Goal: Communication & Community: Participate in discussion

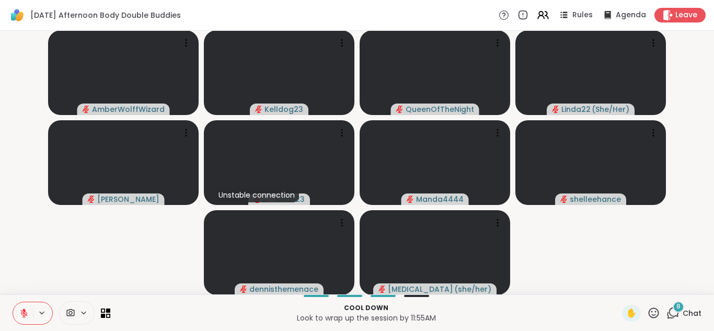
click at [679, 313] on icon at bounding box center [674, 311] width 10 height 9
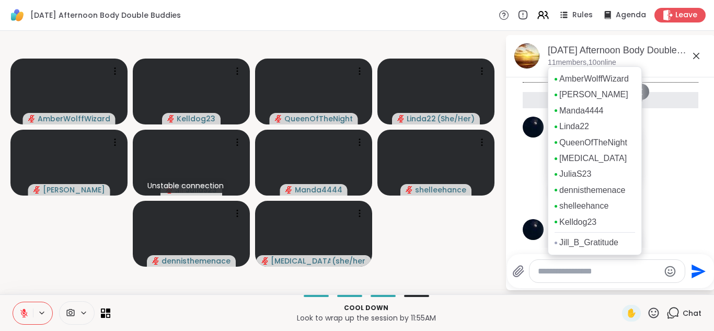
scroll to position [465, 0]
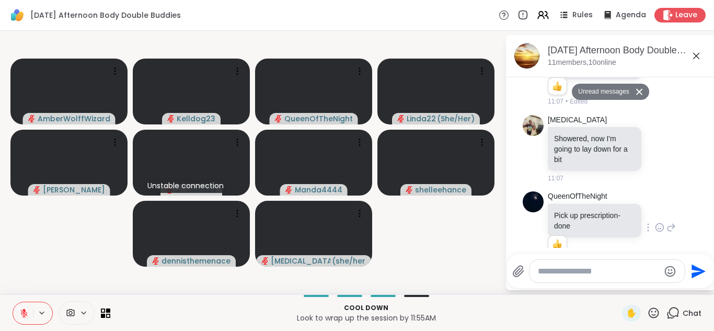
click at [666, 191] on div "QueenOfTheNight Pick up prescription- done 1 1 11:49 • Edited" at bounding box center [612, 227] width 128 height 73
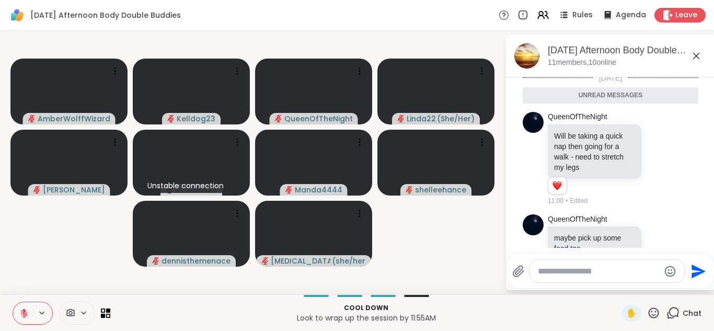
scroll to position [0, 0]
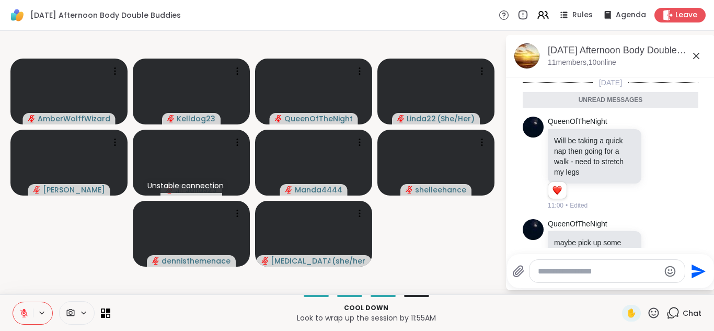
click at [693, 55] on icon at bounding box center [696, 56] width 13 height 13
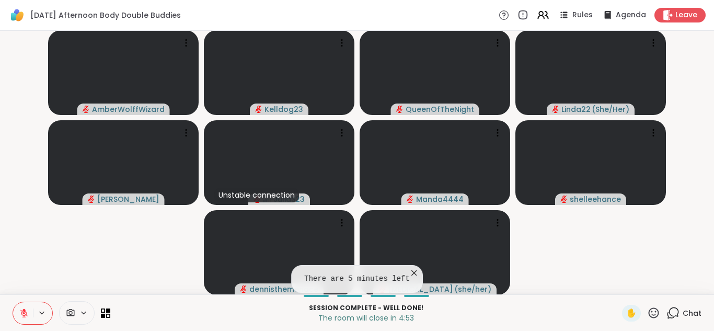
click at [411, 271] on icon at bounding box center [414, 273] width 10 height 10
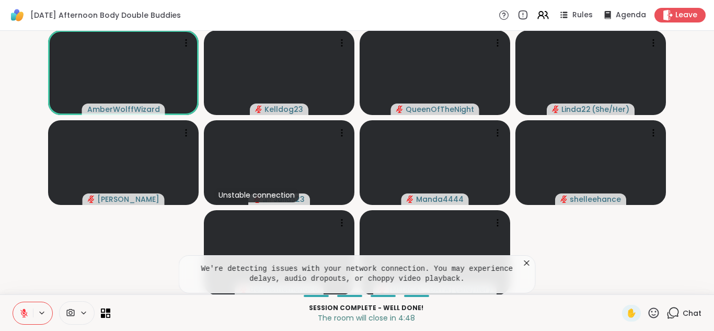
click at [523, 261] on icon at bounding box center [527, 263] width 10 height 10
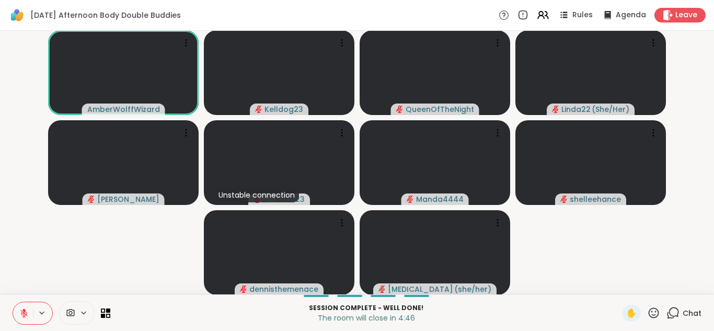
click at [679, 315] on icon at bounding box center [673, 312] width 13 height 13
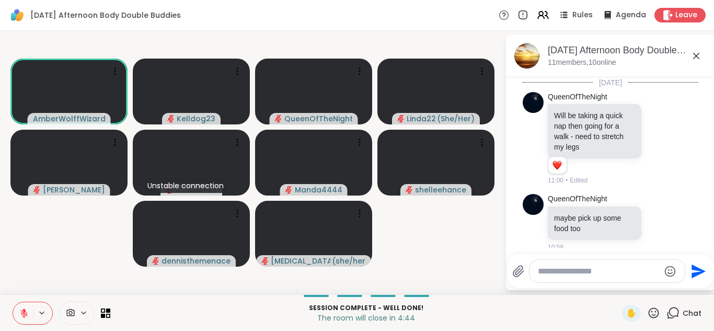
scroll to position [440, 0]
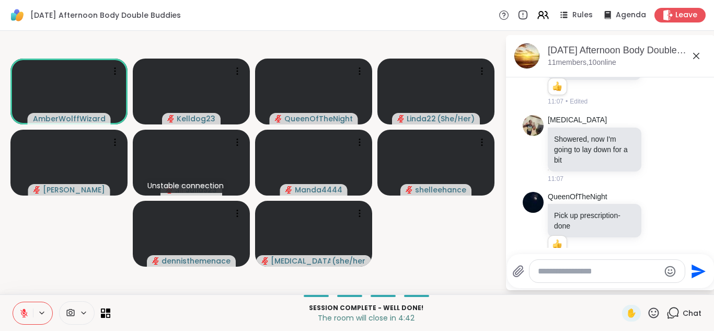
click at [589, 269] on textarea "Type your message" at bounding box center [599, 271] width 122 height 10
type textarea "**********"
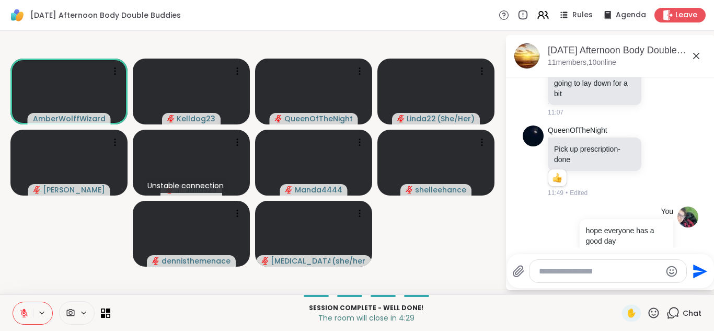
click at [699, 60] on icon at bounding box center [696, 56] width 13 height 13
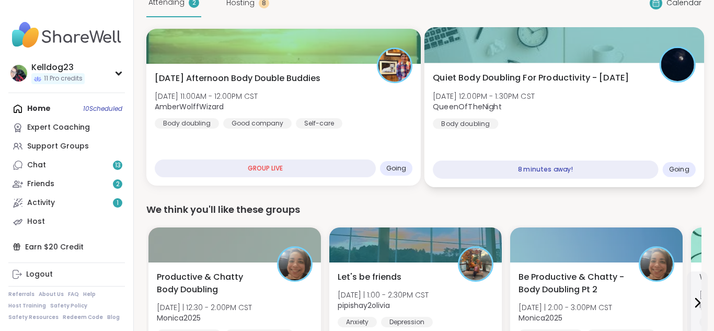
scroll to position [63, 0]
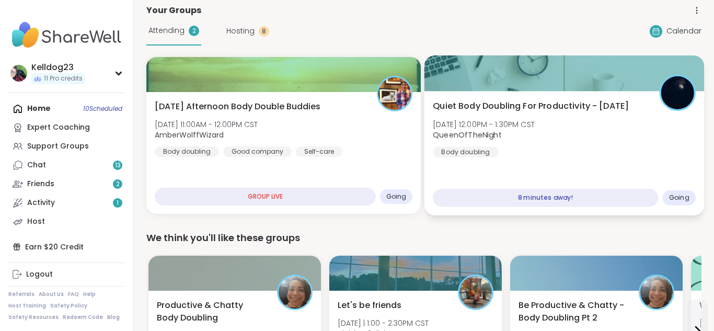
click at [571, 151] on div "Quiet Body Doubling For Productivity - [DATE] [DATE] 12:00PM - 1:30PM CST Queen…" at bounding box center [564, 129] width 263 height 58
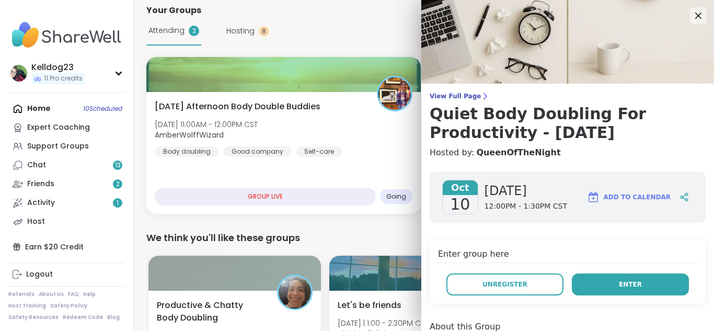
click at [638, 288] on span "Enter" at bounding box center [630, 284] width 23 height 9
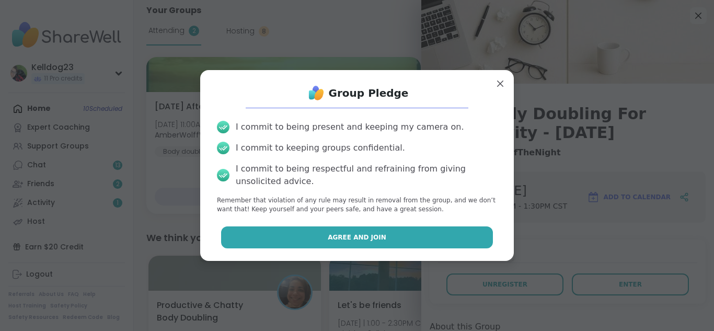
click at [428, 235] on button "Agree and Join" at bounding box center [357, 237] width 272 height 22
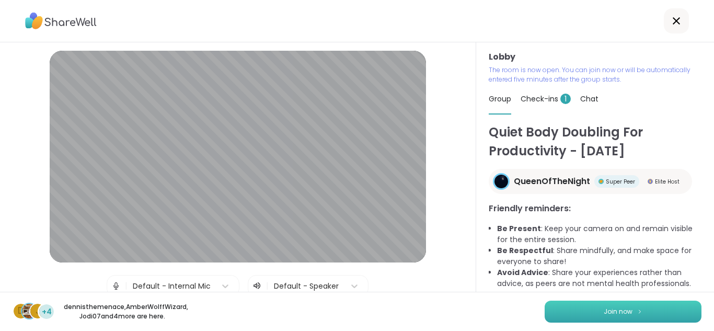
click at [640, 308] on img at bounding box center [640, 311] width 6 height 6
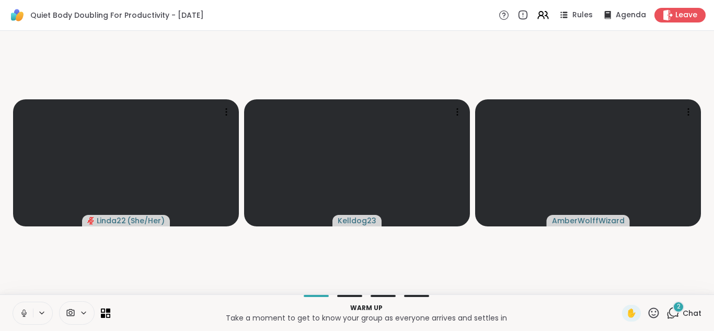
click at [14, 308] on button at bounding box center [23, 313] width 20 height 22
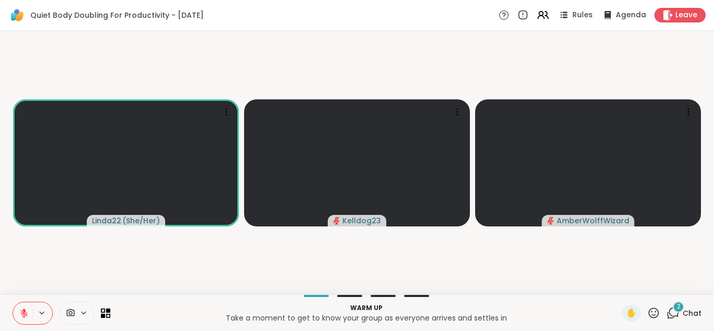
click at [679, 316] on icon at bounding box center [673, 312] width 13 height 13
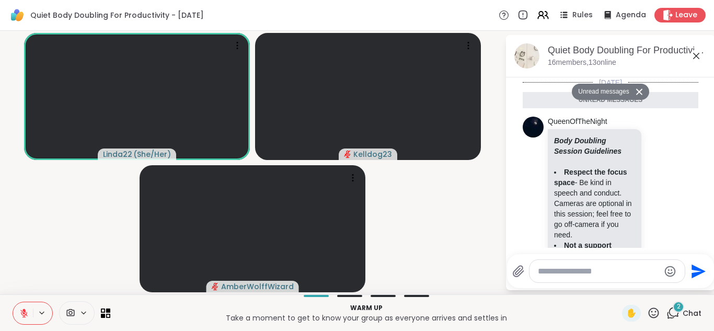
scroll to position [907, 0]
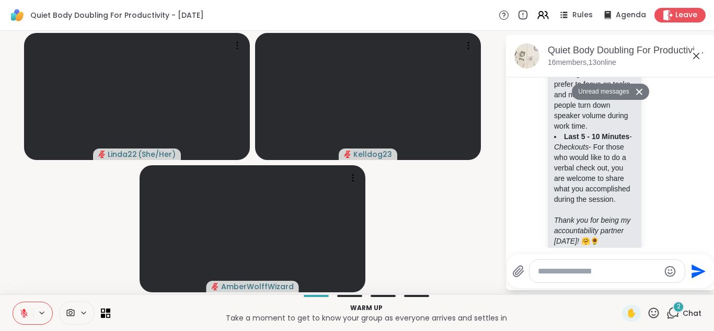
click at [584, 271] on textarea "Type your message" at bounding box center [599, 271] width 122 height 10
type textarea "****"
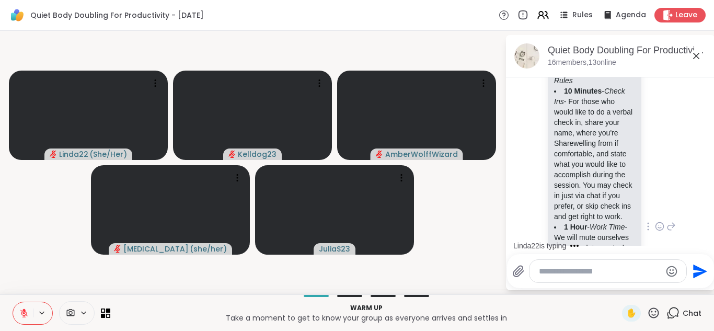
scroll to position [652, 0]
click at [661, 212] on icon at bounding box center [659, 217] width 9 height 10
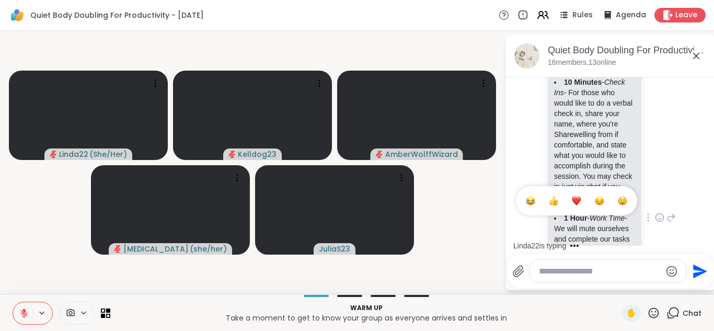
click at [577, 196] on div "Select Reaction: Heart" at bounding box center [576, 200] width 9 height 9
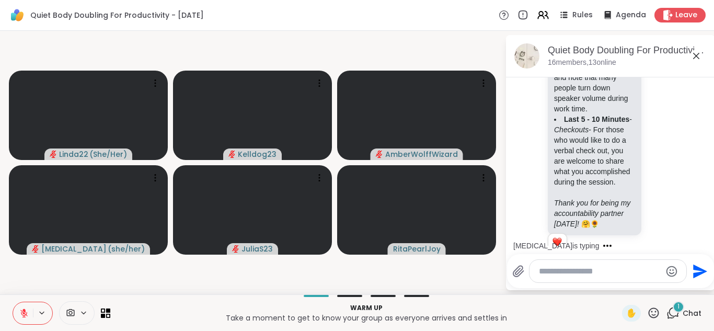
scroll to position [953, 0]
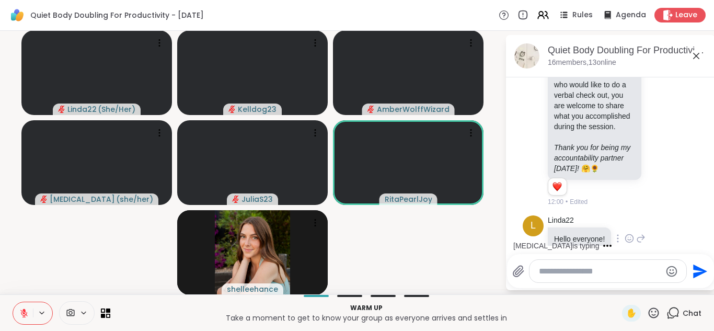
click at [628, 233] on icon at bounding box center [629, 238] width 9 height 10
click at [603, 217] on div "Select Reaction: Thumbs up" at bounding box center [606, 221] width 9 height 9
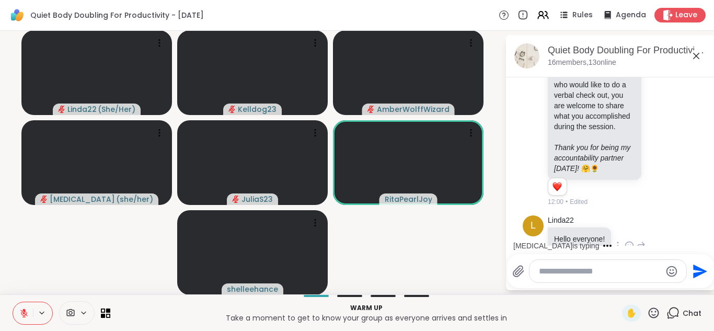
scroll to position [968, 0]
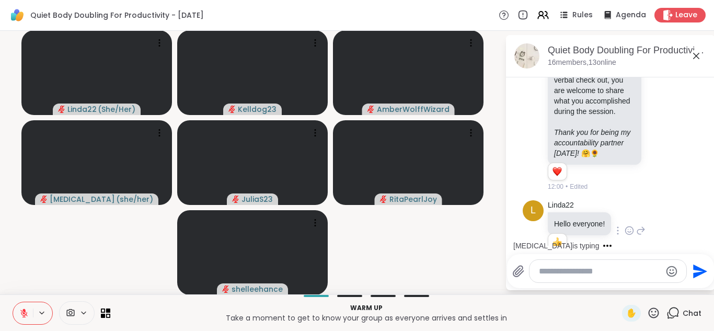
click at [551, 273] on textarea "Type your message" at bounding box center [600, 271] width 122 height 10
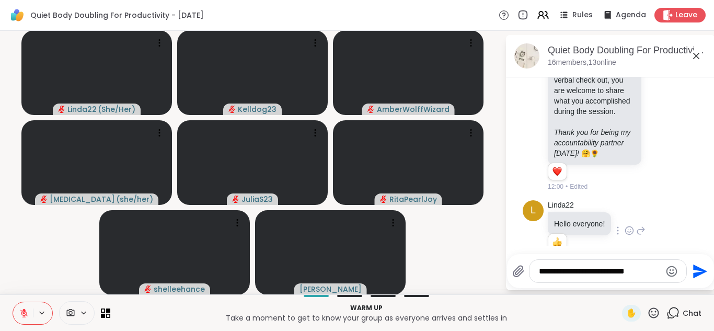
type textarea "**********"
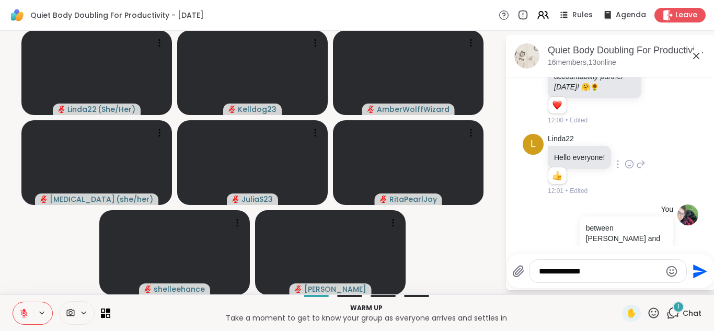
scroll to position [1121, 0]
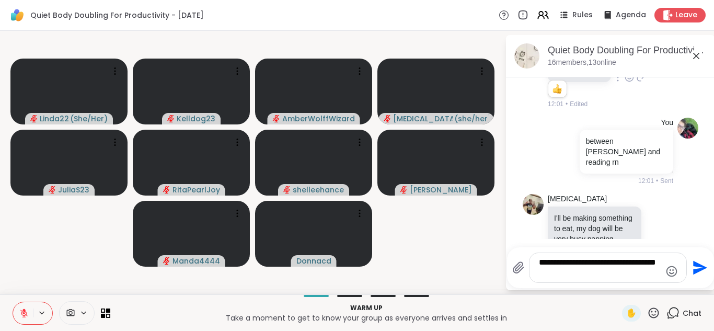
type textarea "**********"
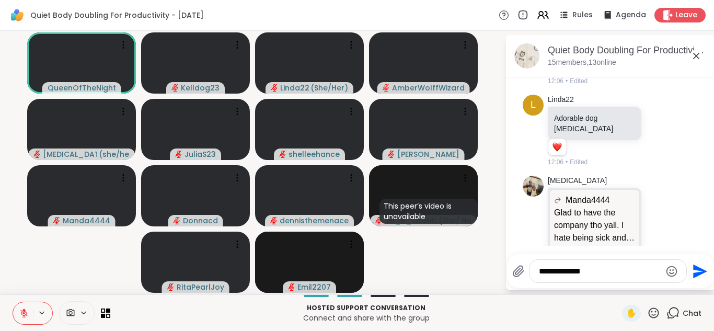
scroll to position [2215, 0]
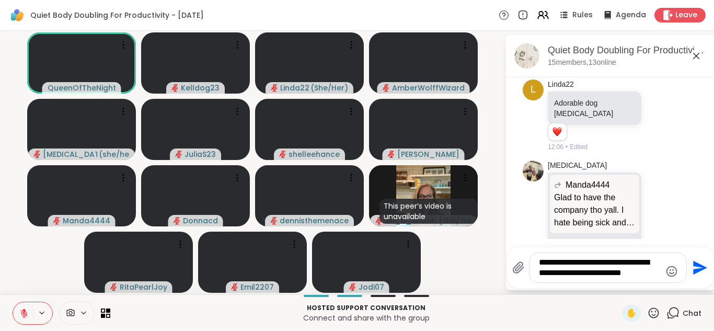
type textarea "**********"
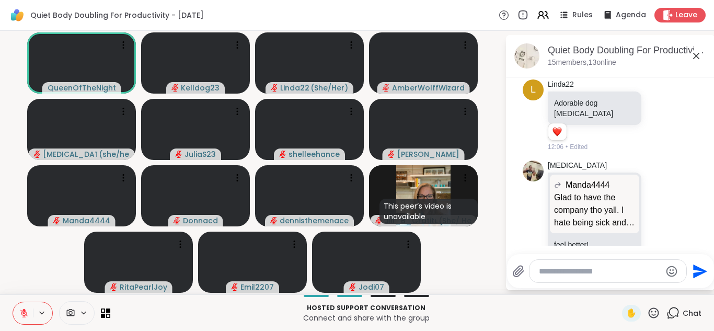
scroll to position [2292, 0]
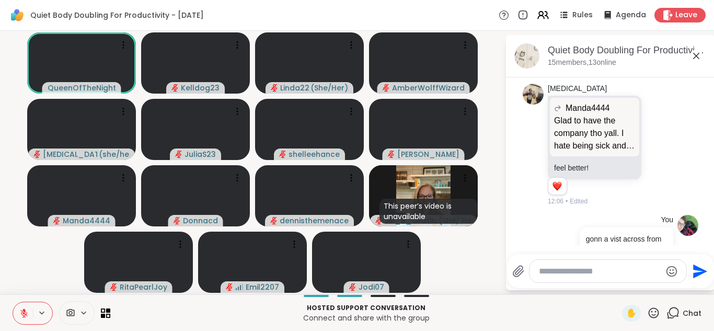
click at [697, 60] on icon at bounding box center [696, 56] width 13 height 13
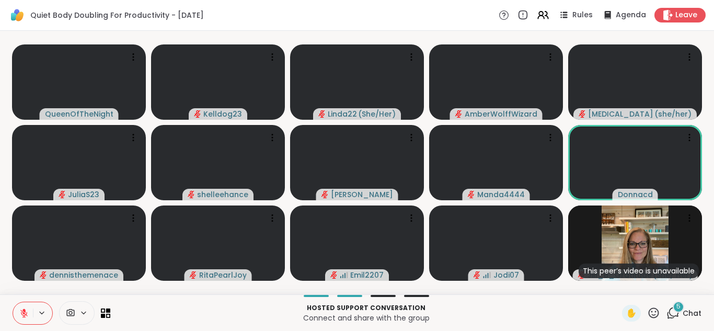
click at [672, 311] on icon at bounding box center [673, 312] width 13 height 13
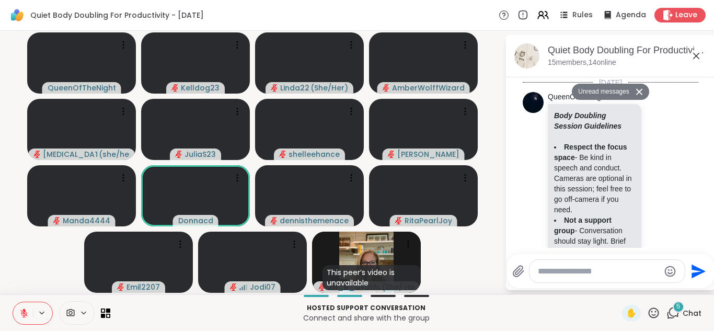
click at [553, 274] on textarea "Type your message" at bounding box center [599, 271] width 122 height 10
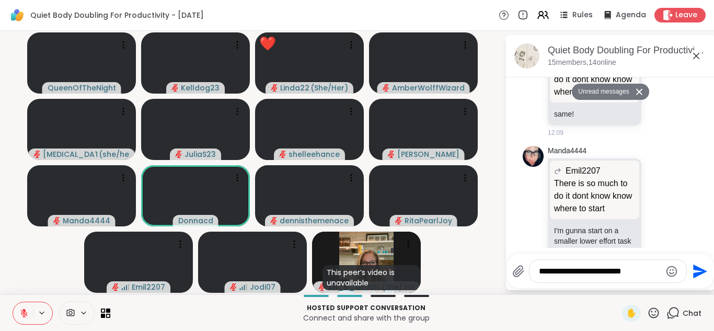
type textarea "**********"
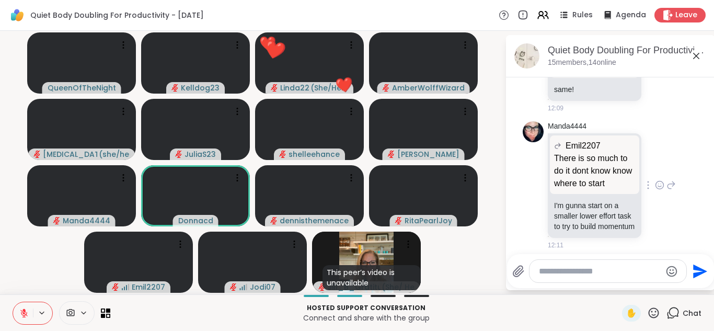
scroll to position [2906, 0]
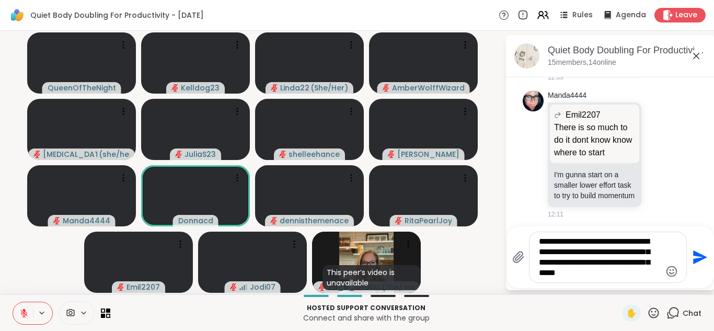
type textarea "**********"
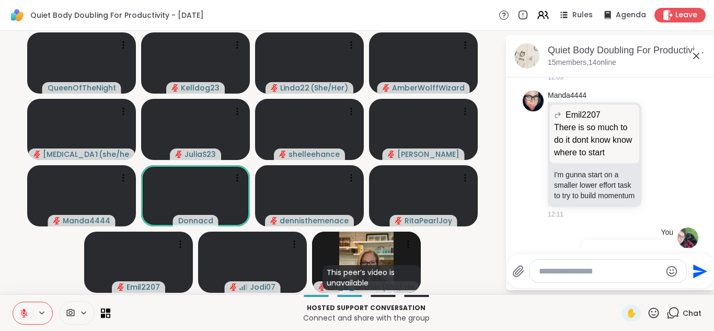
scroll to position [3004, 0]
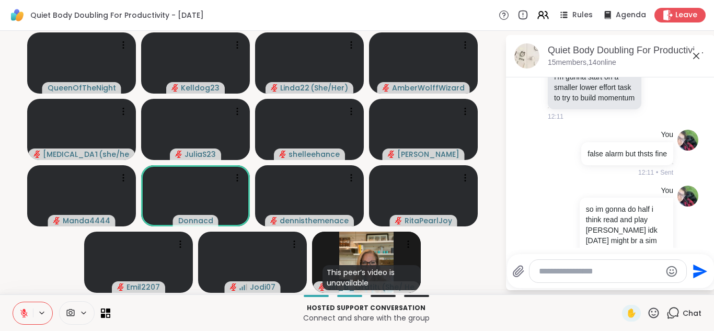
click at [699, 59] on icon at bounding box center [696, 56] width 13 height 13
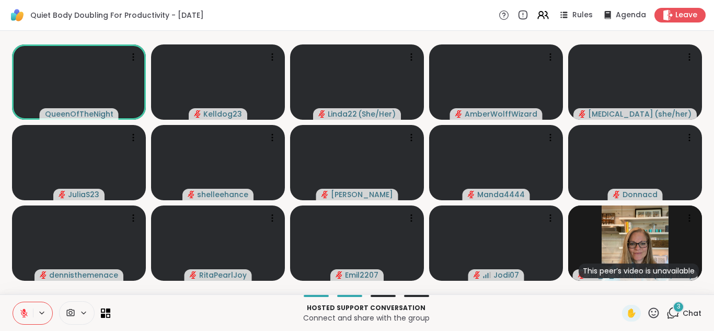
click at [670, 312] on icon at bounding box center [673, 312] width 13 height 13
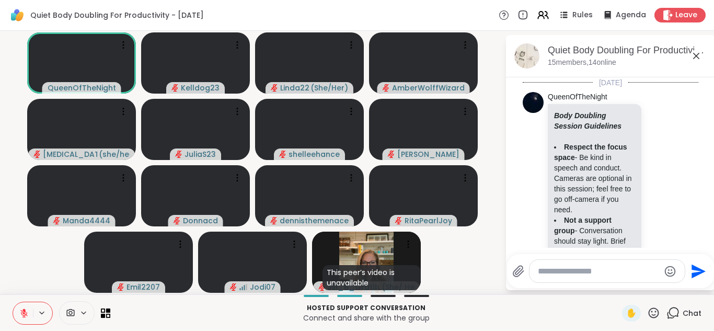
scroll to position [3278, 0]
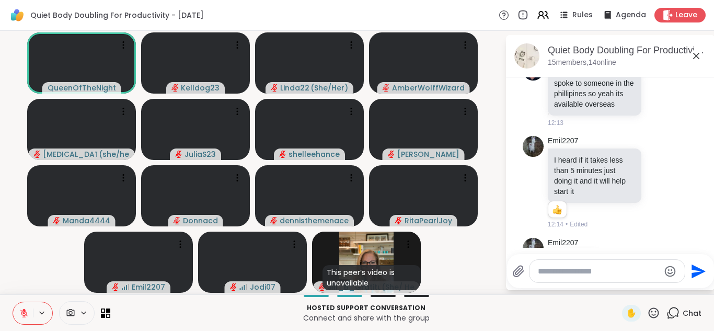
click at [631, 238] on div "Emil2207 Me? 12:14" at bounding box center [591, 262] width 87 height 48
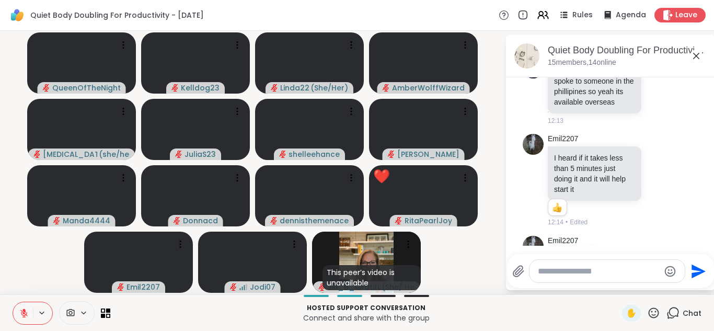
click at [569, 275] on textarea "Type your message" at bounding box center [599, 271] width 122 height 10
type textarea "**********"
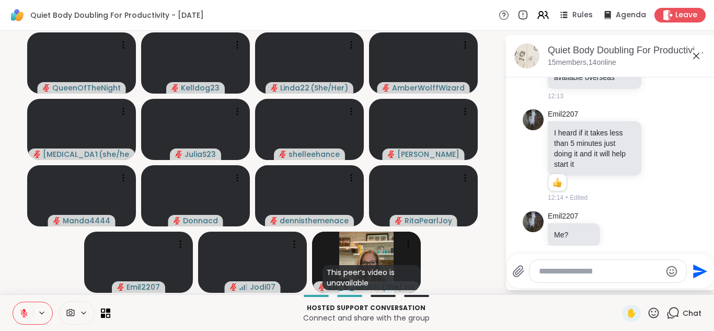
scroll to position [3309, 0]
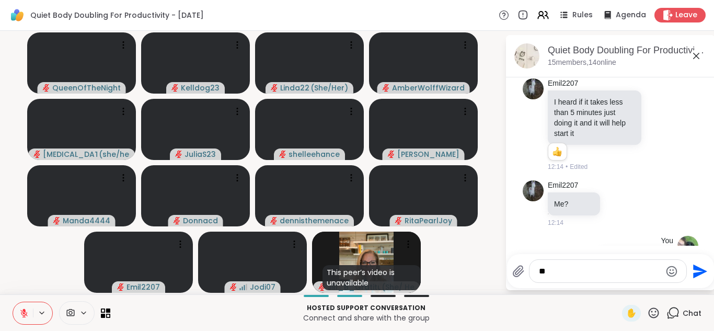
type textarea "*"
click at [694, 54] on icon at bounding box center [696, 56] width 13 height 13
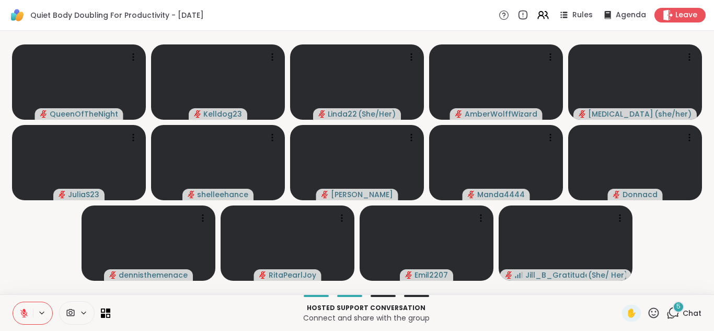
click at [672, 305] on div "5 Chat" at bounding box center [684, 313] width 35 height 17
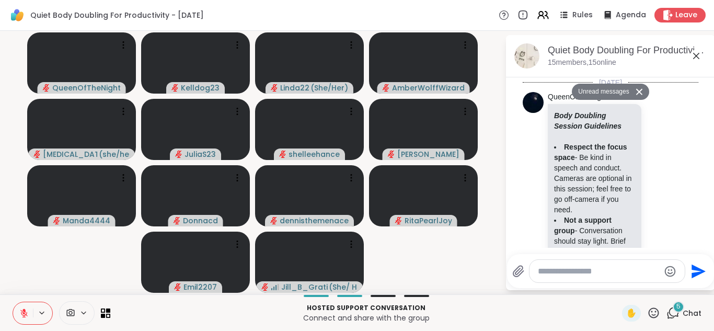
click at [698, 55] on icon at bounding box center [696, 56] width 13 height 13
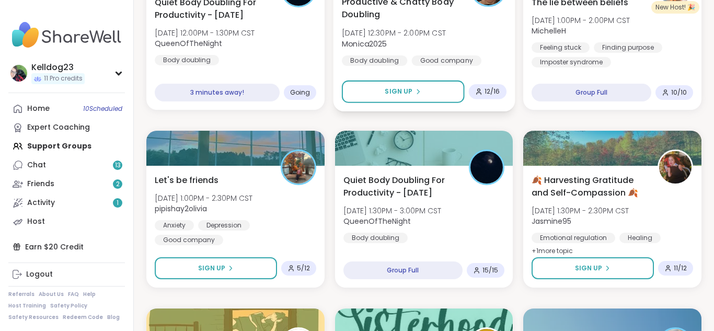
scroll to position [627, 0]
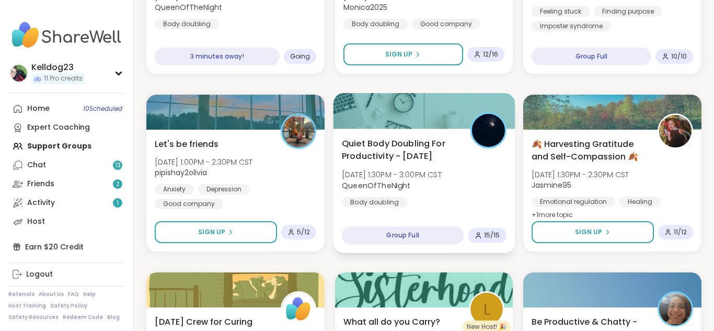
click at [445, 142] on span "Quiet Body Doubling For Productivity - [DATE]" at bounding box center [400, 150] width 117 height 26
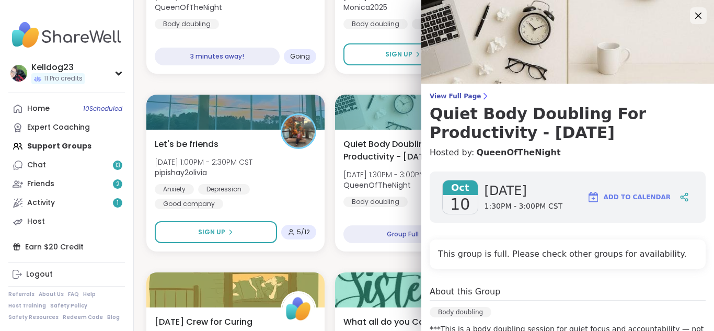
click at [606, 149] on h4 "Hosted by: QueenOfTheNight" at bounding box center [568, 152] width 276 height 13
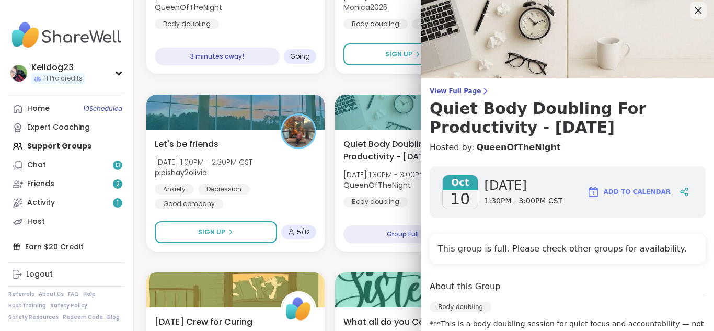
scroll to position [0, 0]
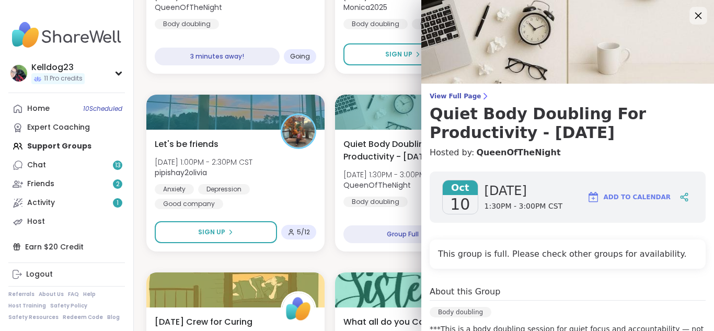
click at [699, 14] on icon at bounding box center [698, 15] width 13 height 13
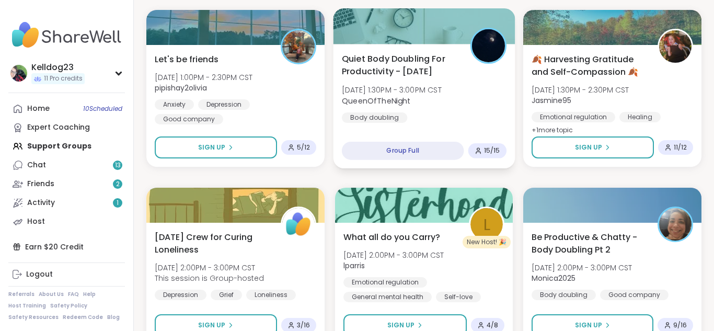
scroll to position [711, 0]
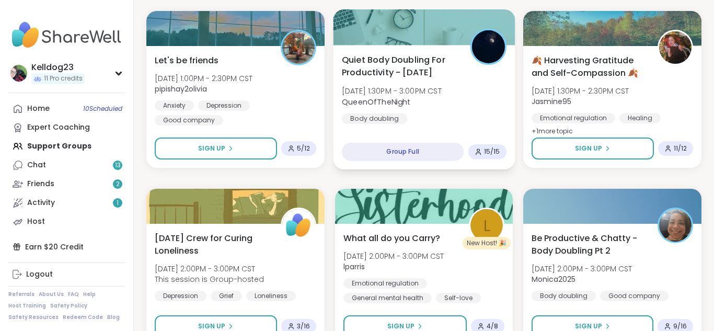
click at [434, 110] on div "Quiet Body Doubling For Productivity - Friday Fri, Oct 10 | 1:30PM - 3:00PM CST…" at bounding box center [424, 88] width 165 height 71
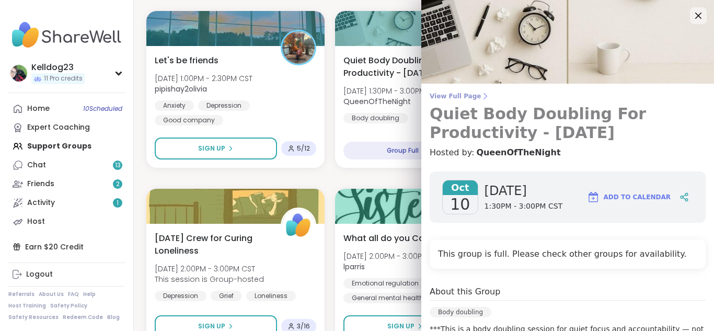
click at [569, 141] on h3 "Quiet Body Doubling For Productivity - [DATE]" at bounding box center [568, 124] width 276 height 38
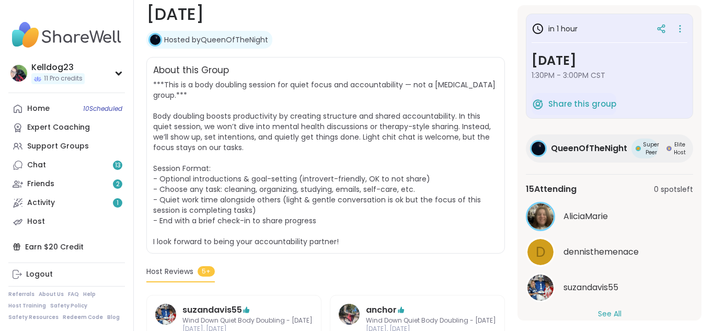
scroll to position [209, 0]
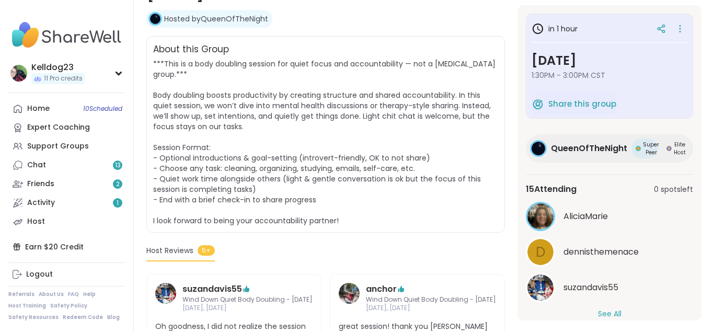
click at [608, 311] on button "See All" at bounding box center [610, 313] width 24 height 11
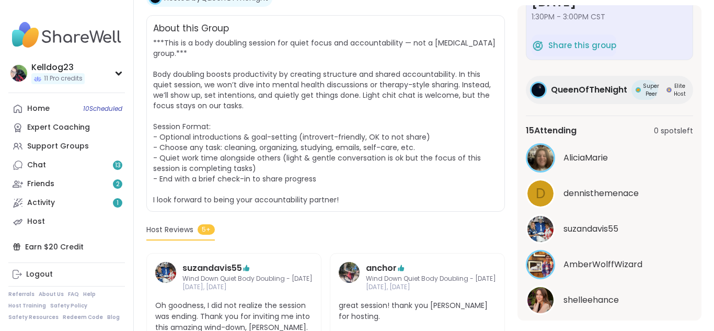
scroll to position [24, 0]
